Goal: Task Accomplishment & Management: Manage account settings

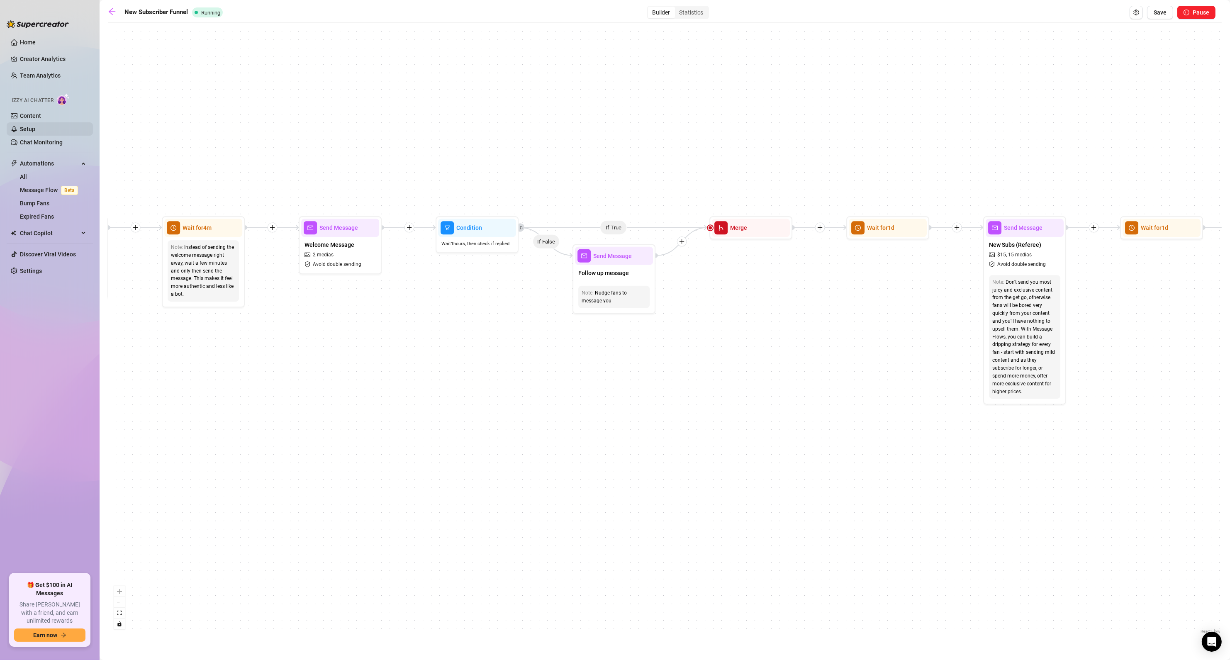
click at [32, 129] on link "Setup" at bounding box center [27, 129] width 15 height 7
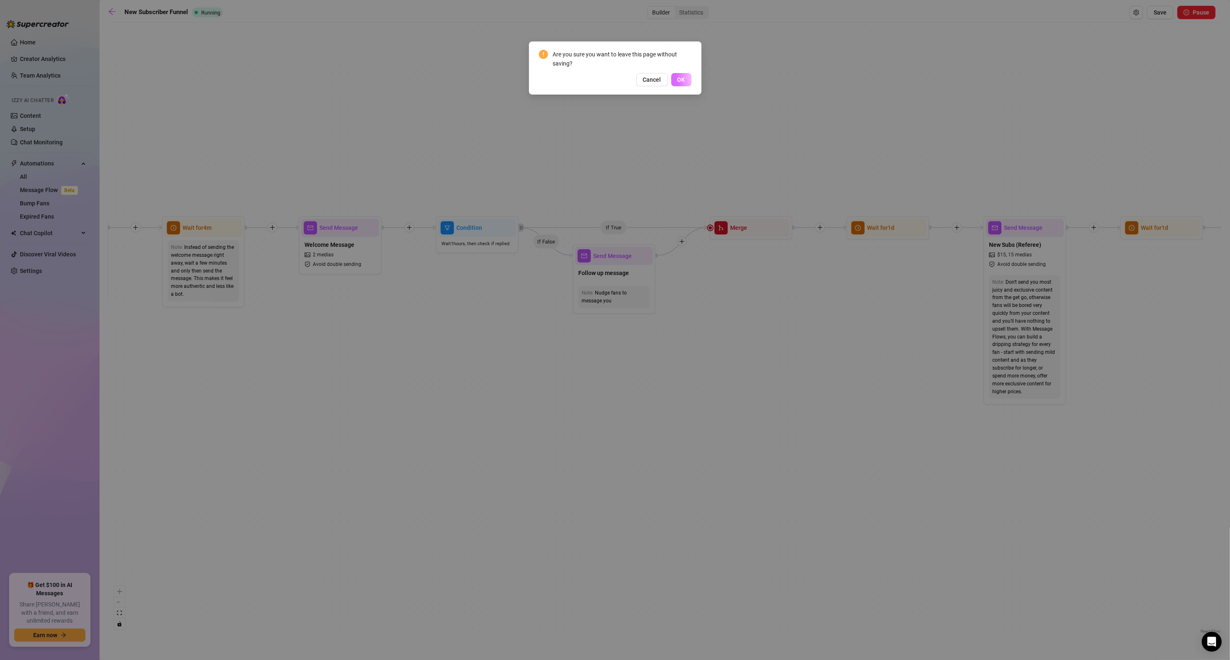
click at [681, 80] on span "OK" at bounding box center [681, 79] width 8 height 7
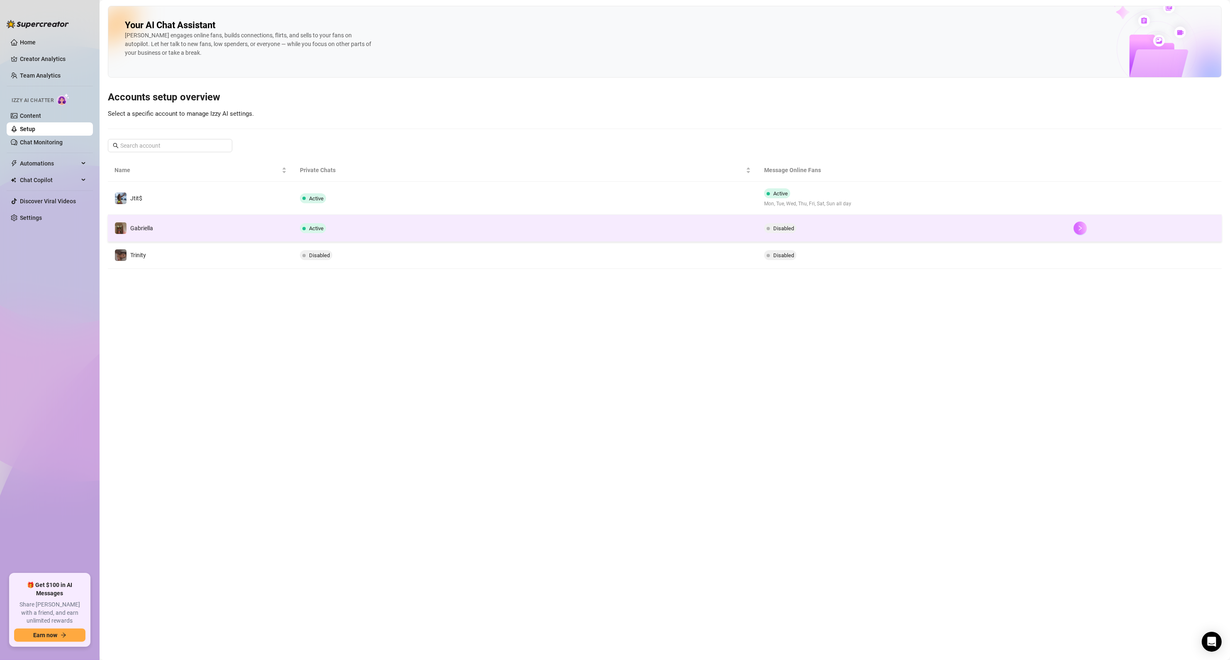
click at [1077, 231] on icon "right" at bounding box center [1080, 228] width 6 height 6
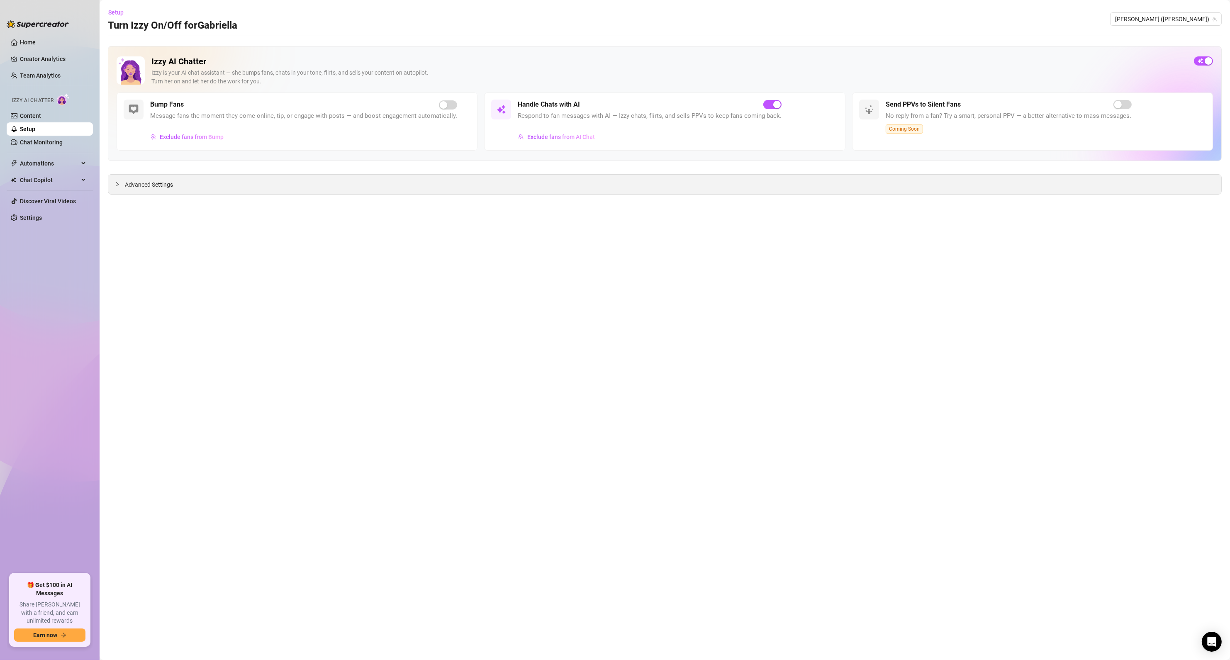
click at [140, 181] on span "Advanced Settings" at bounding box center [149, 184] width 48 height 9
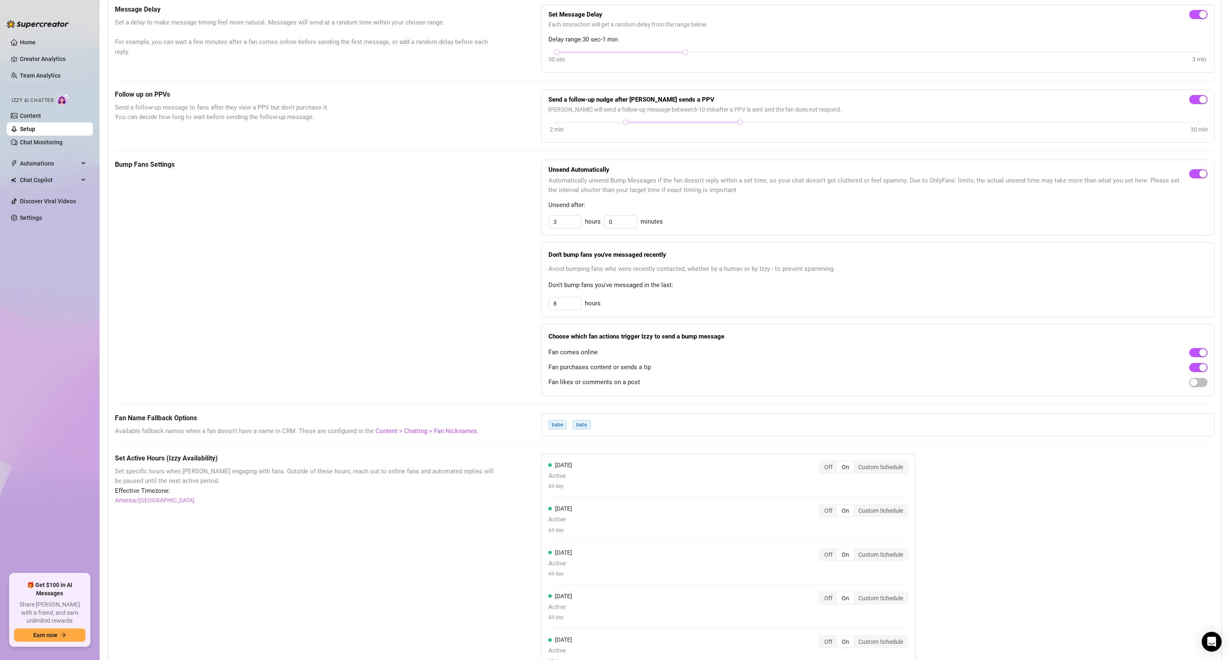
scroll to position [172, 0]
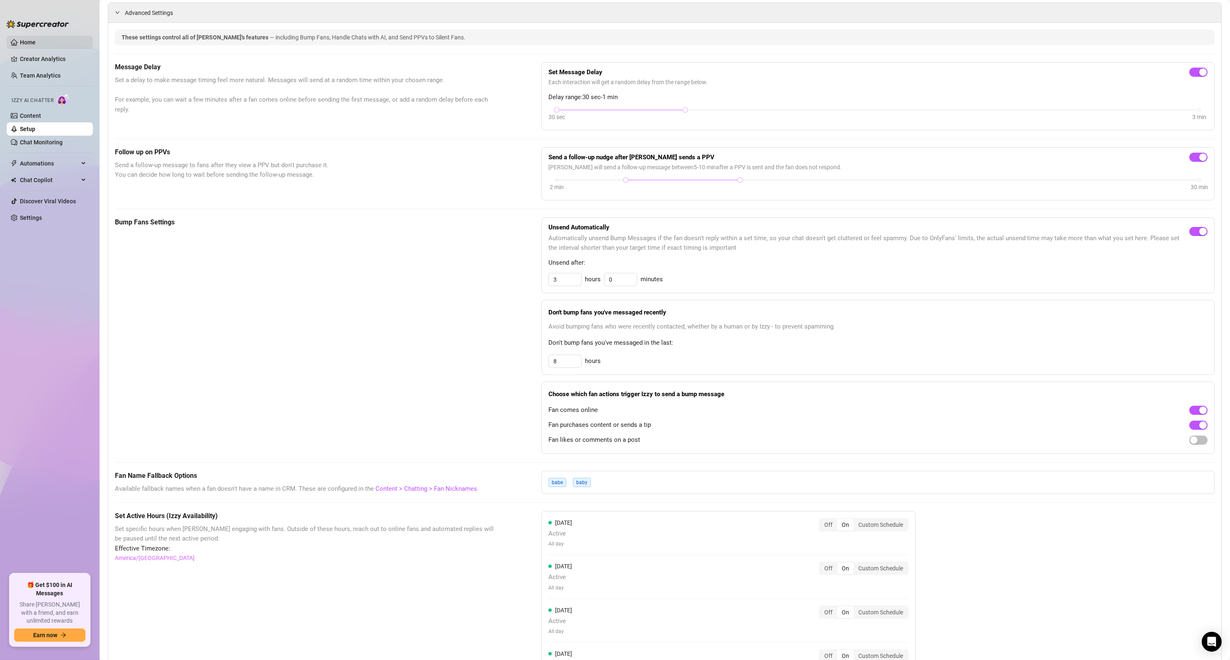
click at [36, 46] on link "Home" at bounding box center [28, 42] width 16 height 7
